Goal: Entertainment & Leisure: Consume media (video, audio)

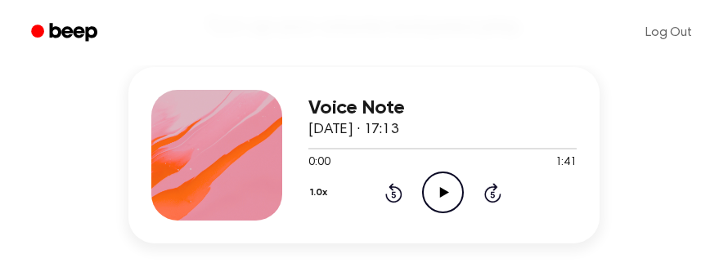
scroll to position [260, 0]
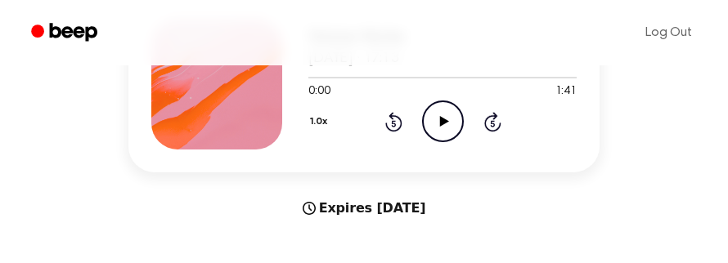
click at [436, 114] on icon "Play Audio" at bounding box center [443, 122] width 42 height 42
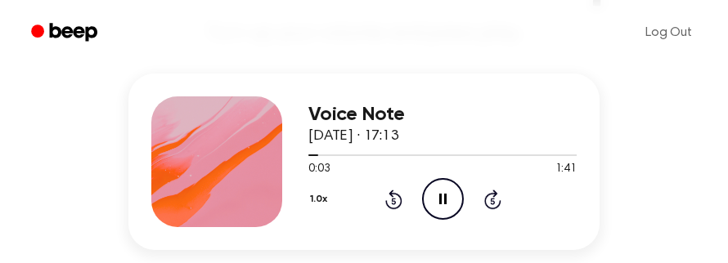
scroll to position [184, 0]
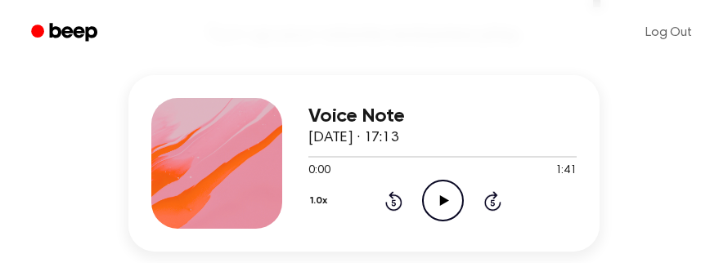
scroll to position [173, 0]
